Goal: Navigation & Orientation: Understand site structure

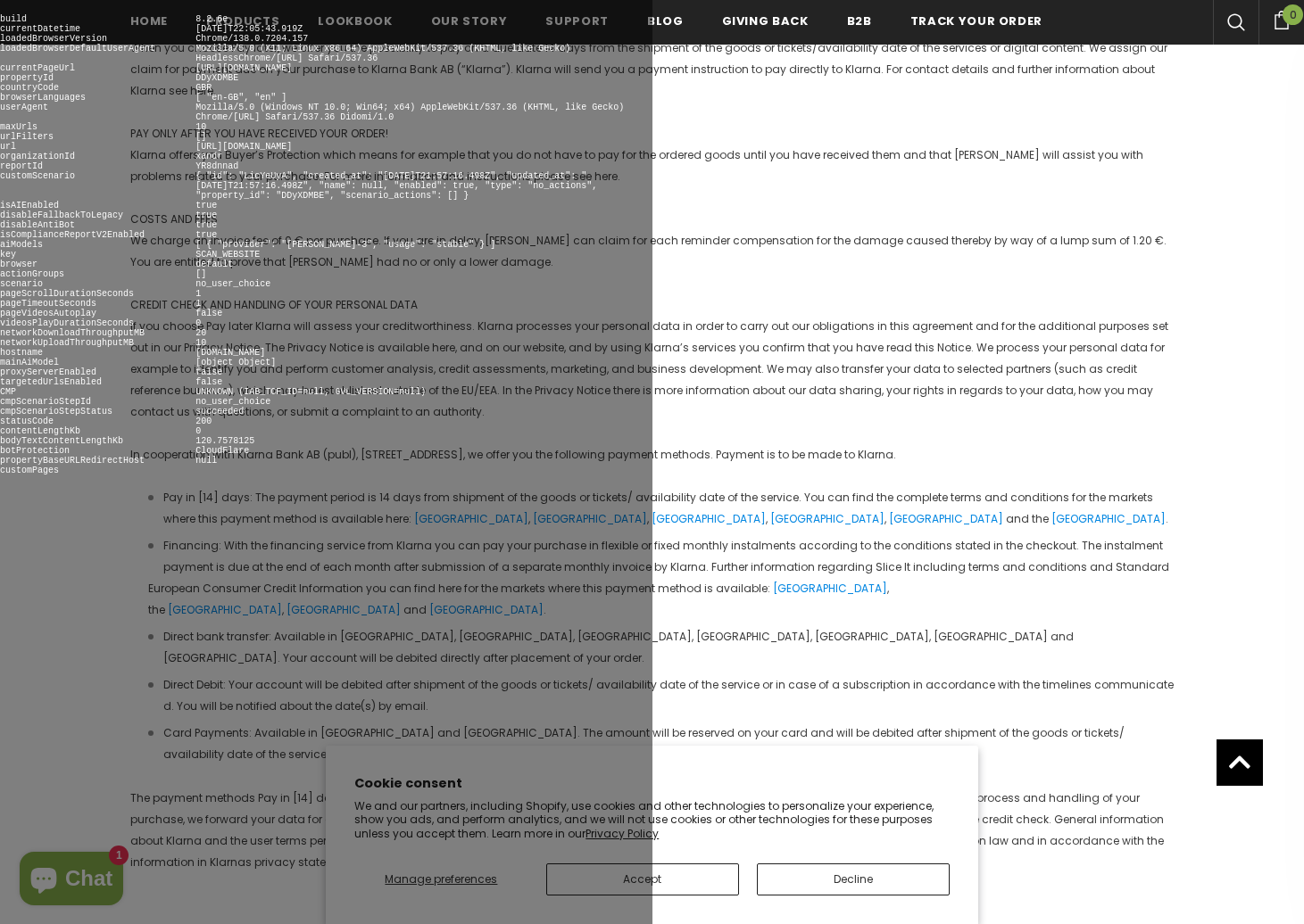
scroll to position [5081, 0]
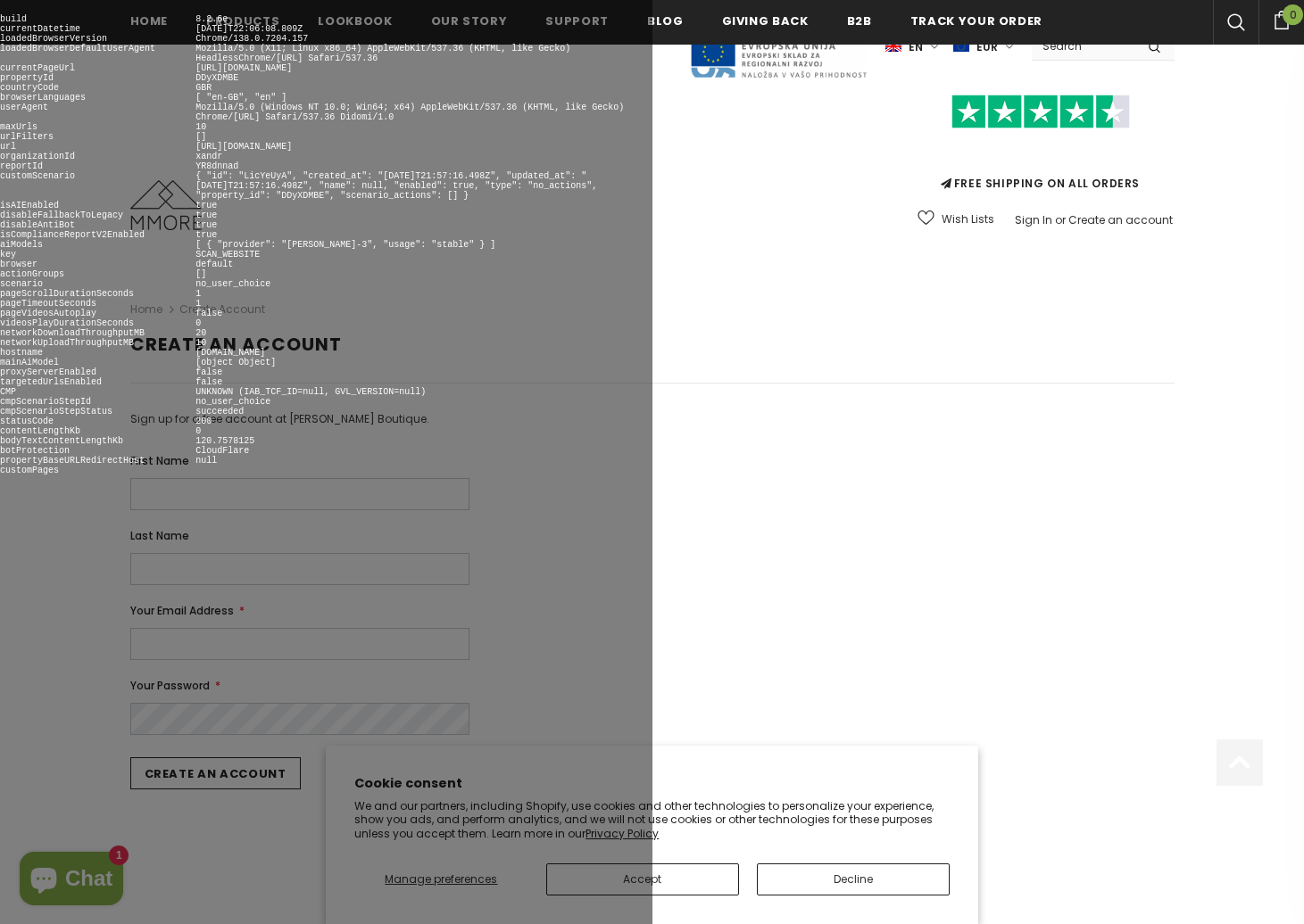
scroll to position [799, 0]
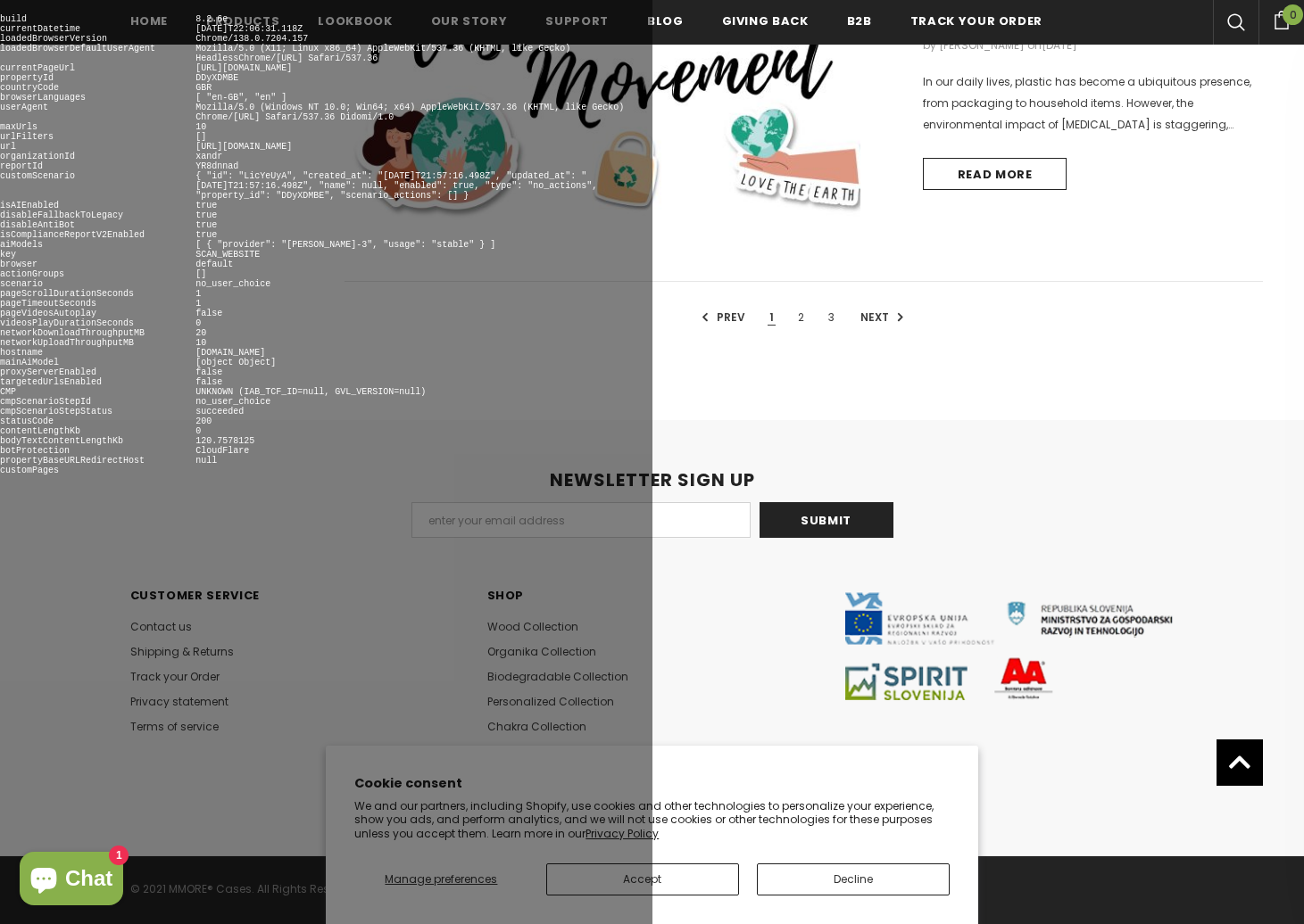
scroll to position [1655, 0]
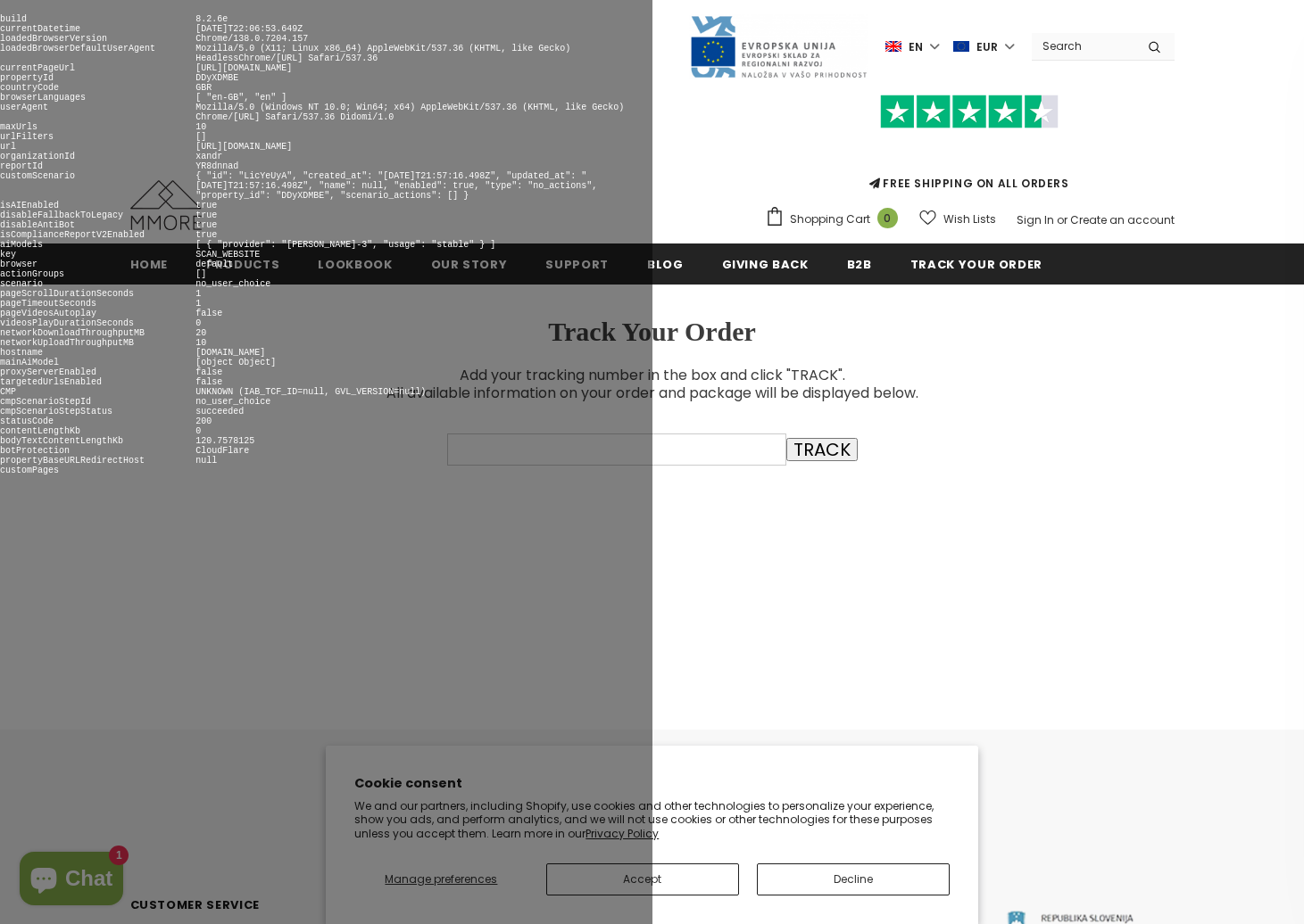
scroll to position [357, 0]
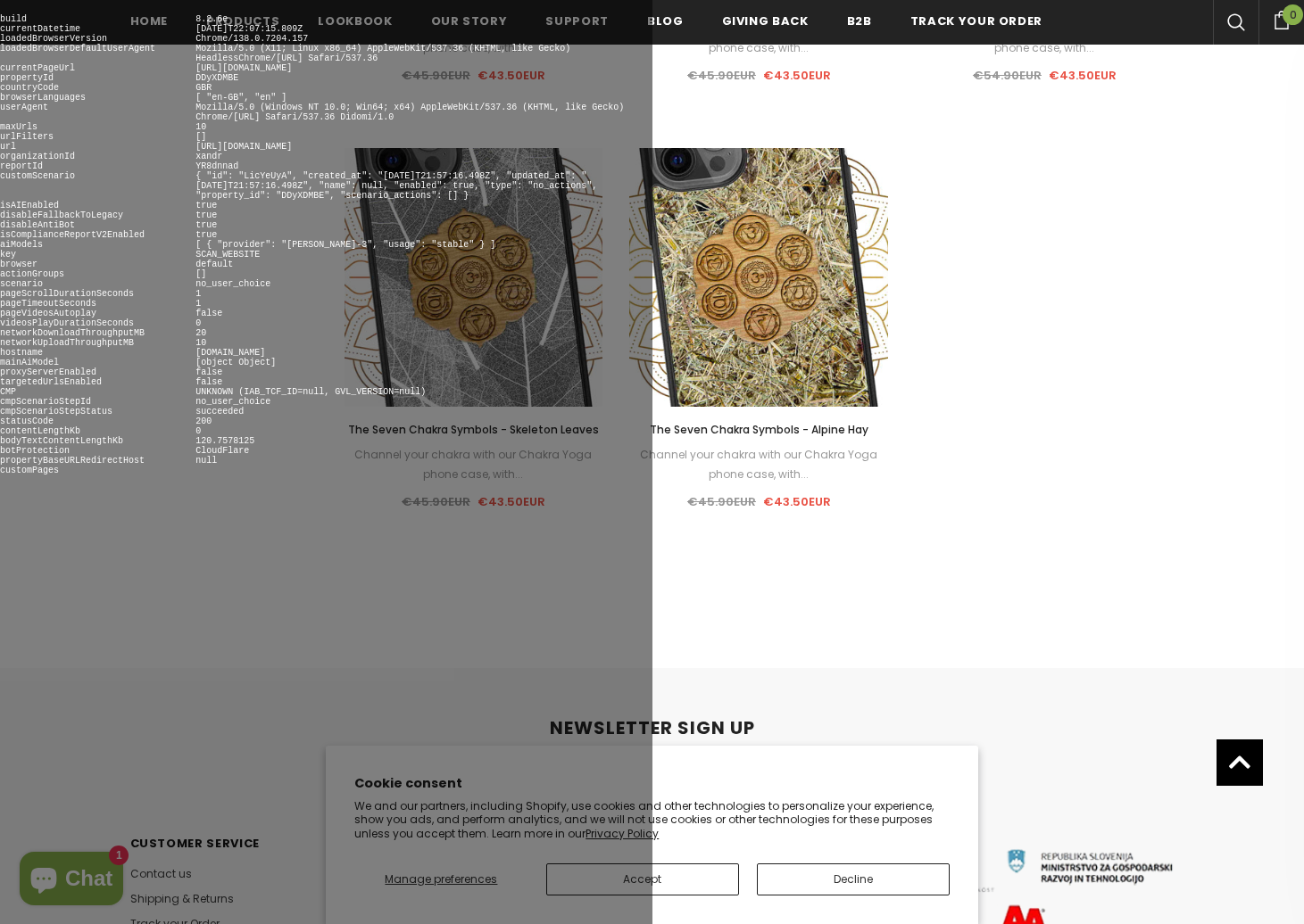
scroll to position [1901, 0]
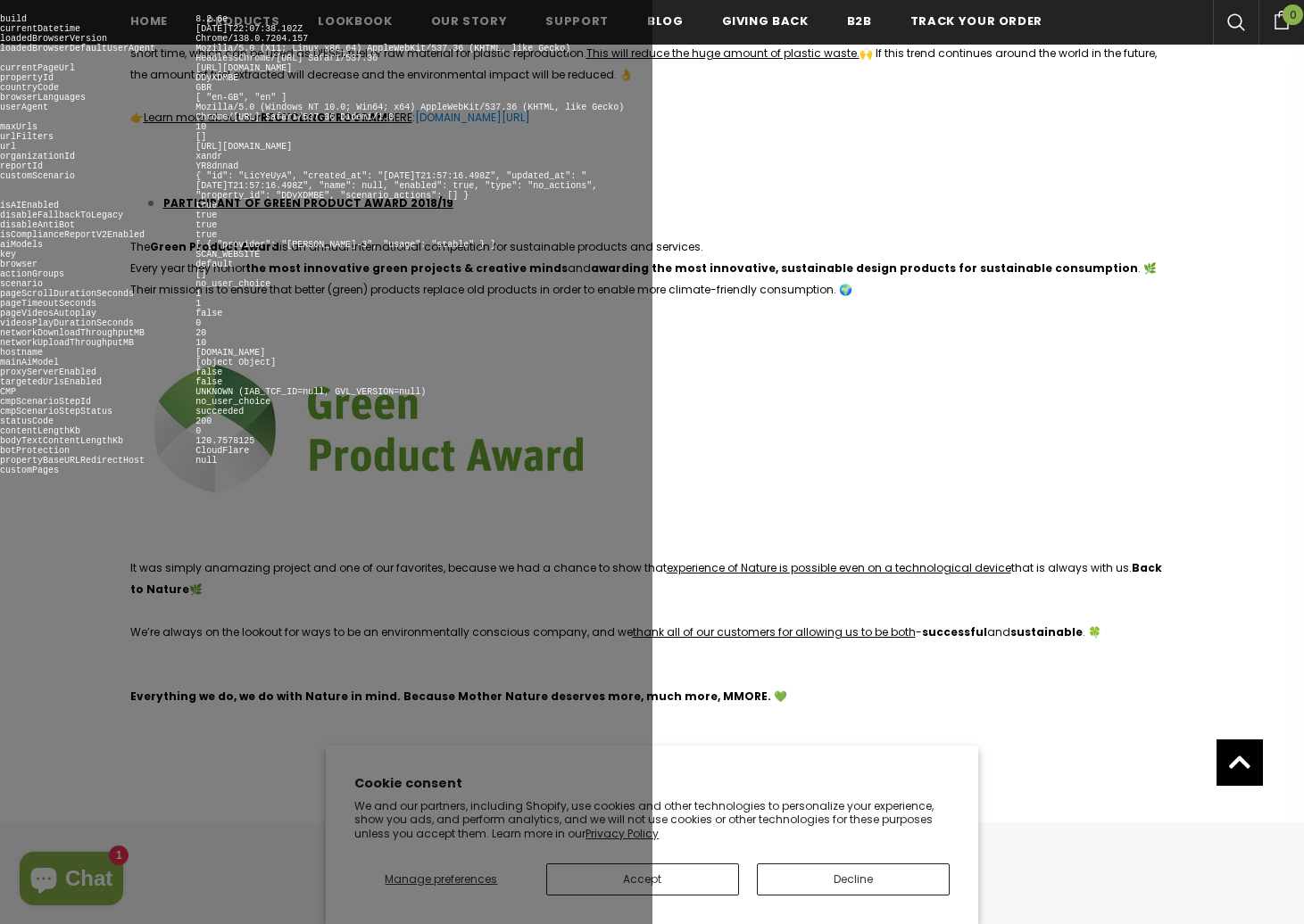
scroll to position [4690, 0]
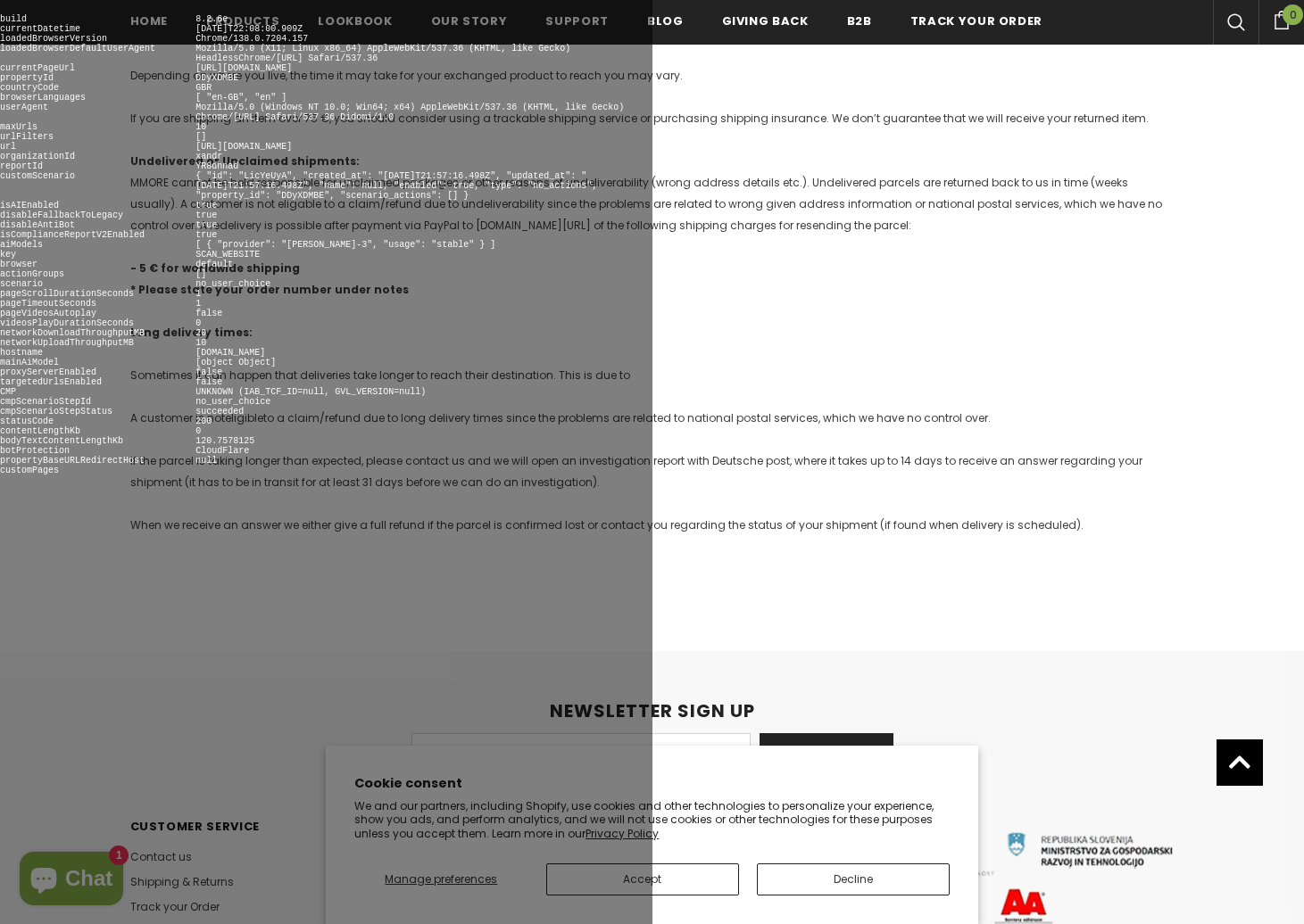
scroll to position [1863, 0]
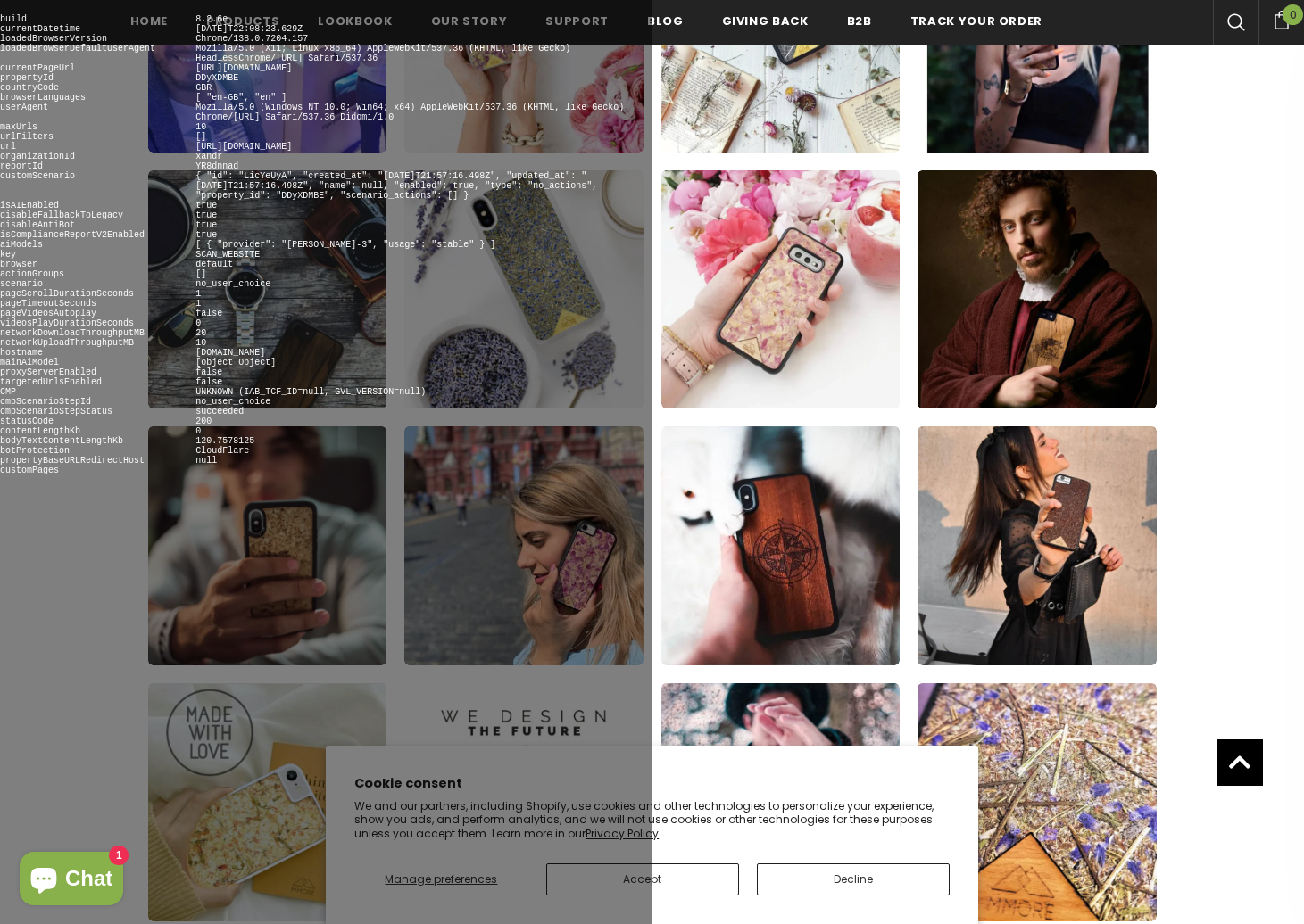
scroll to position [2362, 1044]
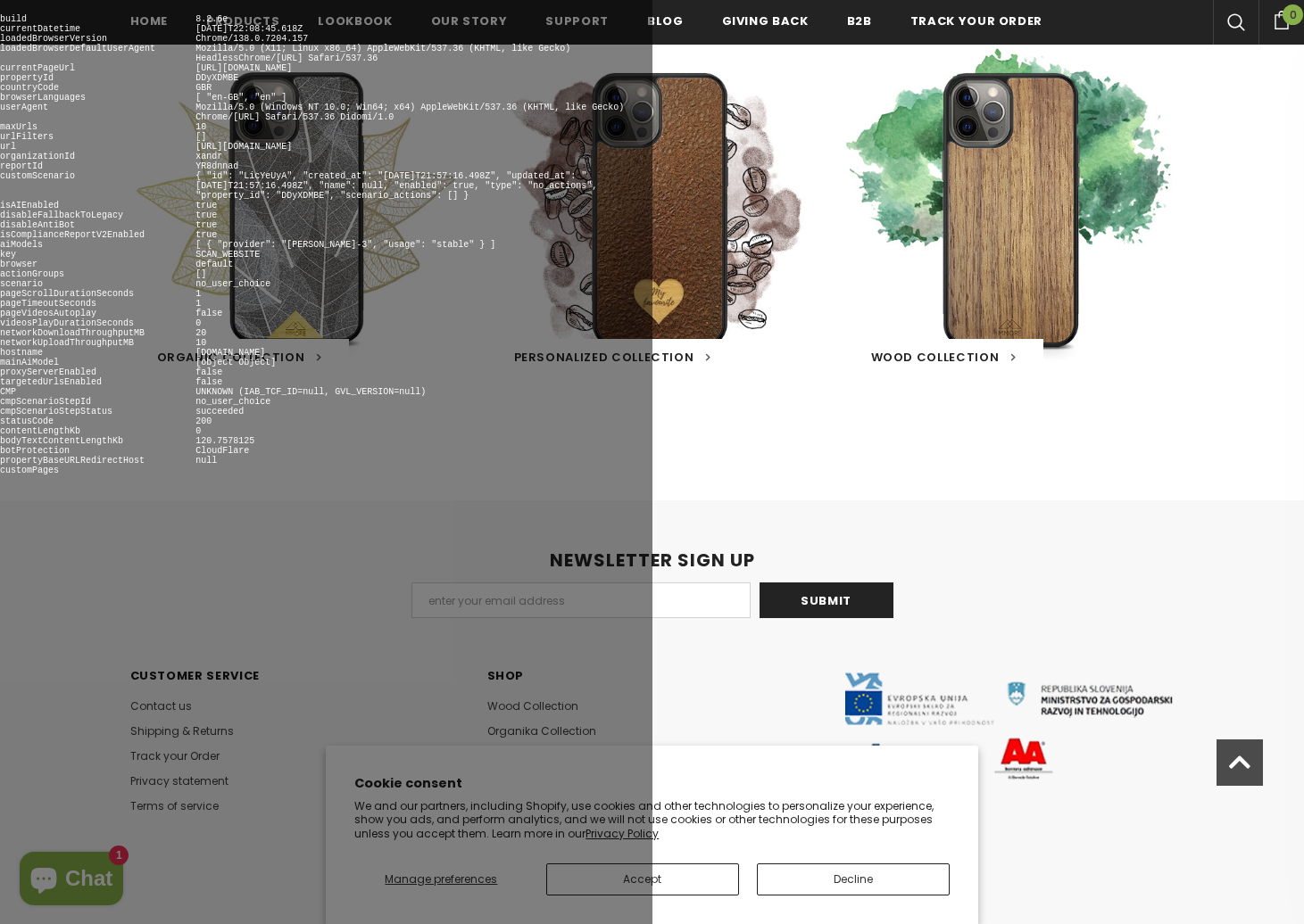
scroll to position [1198, 0]
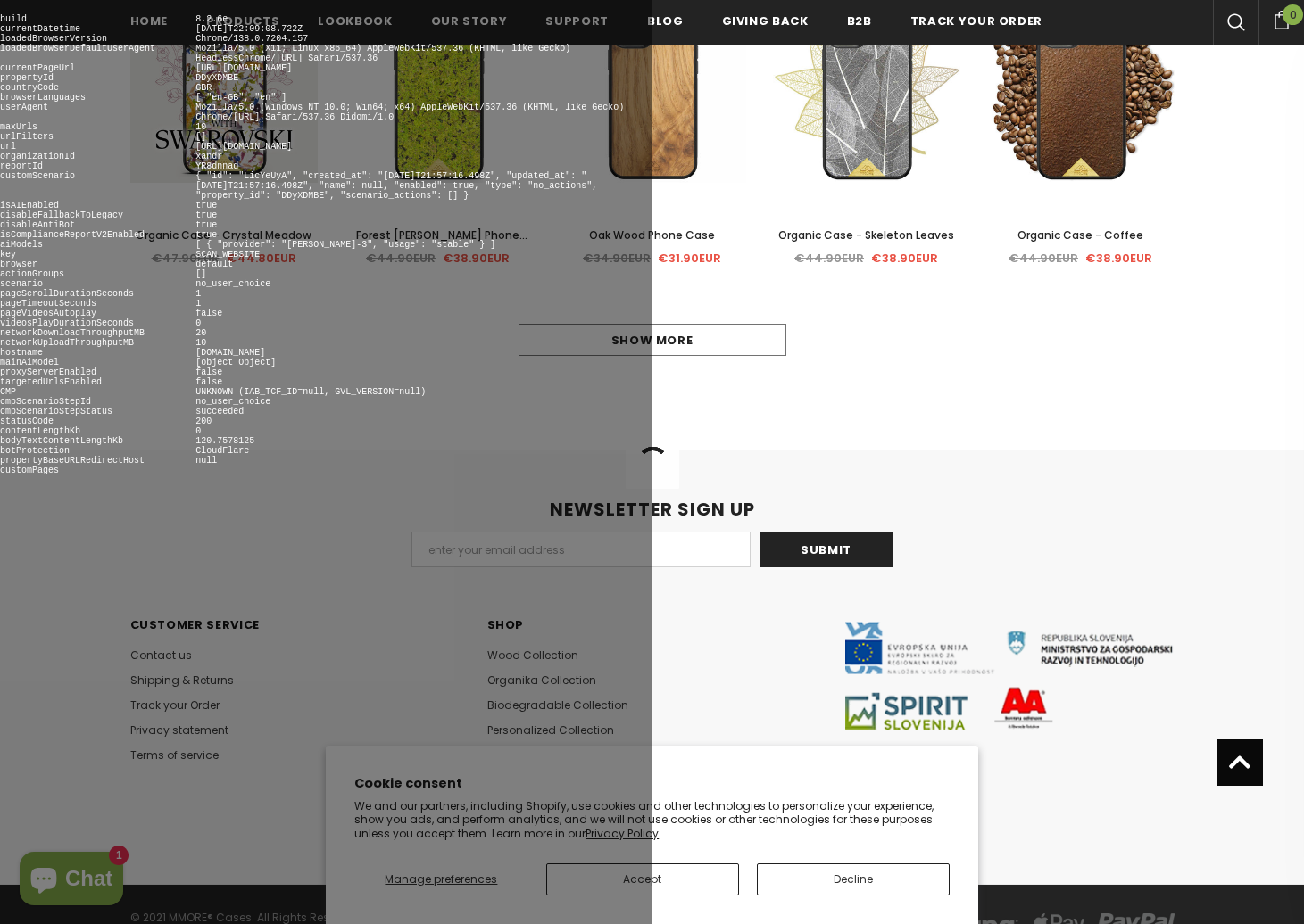
scroll to position [1147, 0]
